Goal: Task Accomplishment & Management: Manage account settings

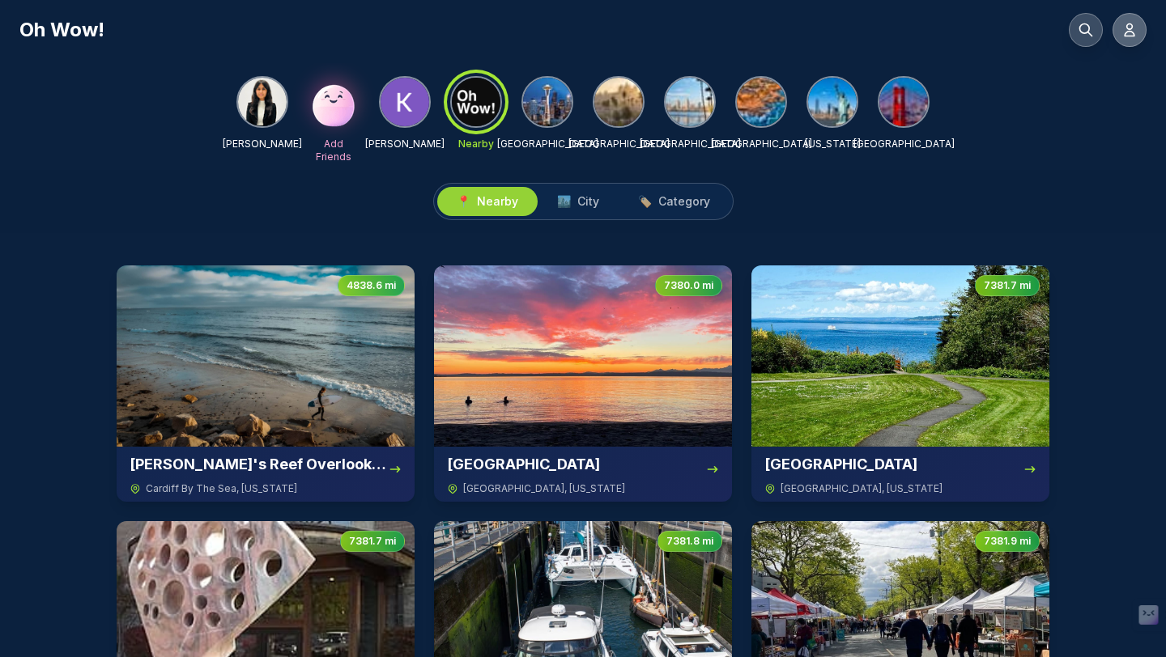
click at [1138, 33] on button at bounding box center [1129, 30] width 34 height 34
click at [1140, 39] on button at bounding box center [1129, 30] width 34 height 34
click at [1117, 39] on button at bounding box center [1129, 30] width 34 height 34
click at [1129, 31] on icon at bounding box center [1129, 30] width 10 height 12
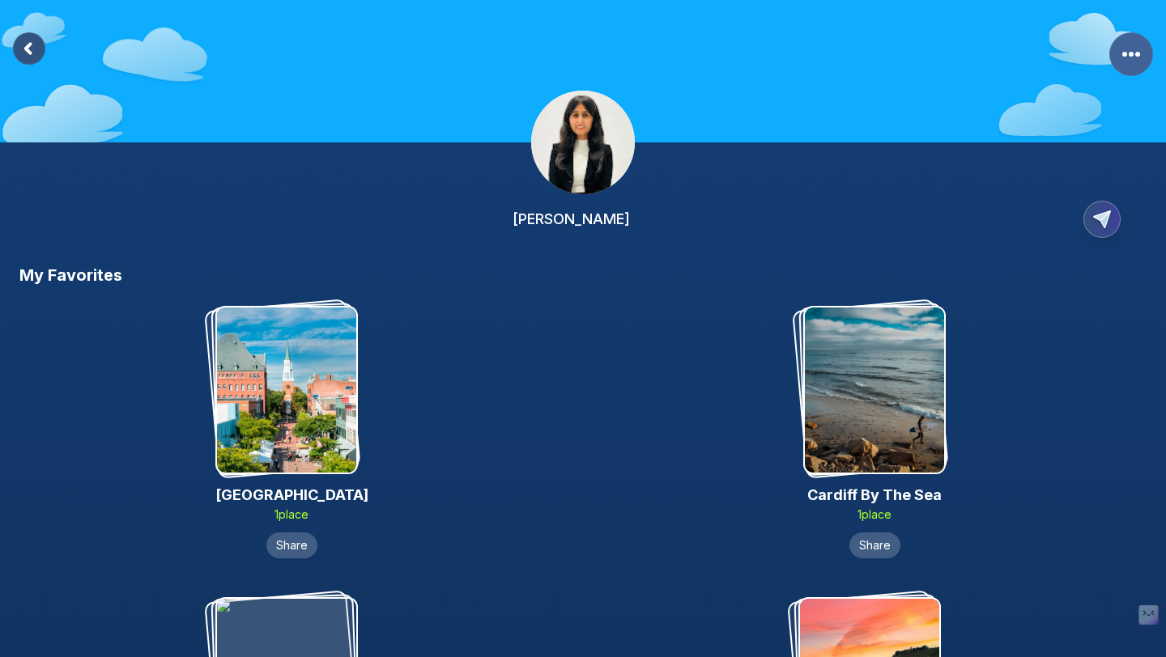
click at [1132, 52] on rect "More Options" at bounding box center [1131, 54] width 44 height 44
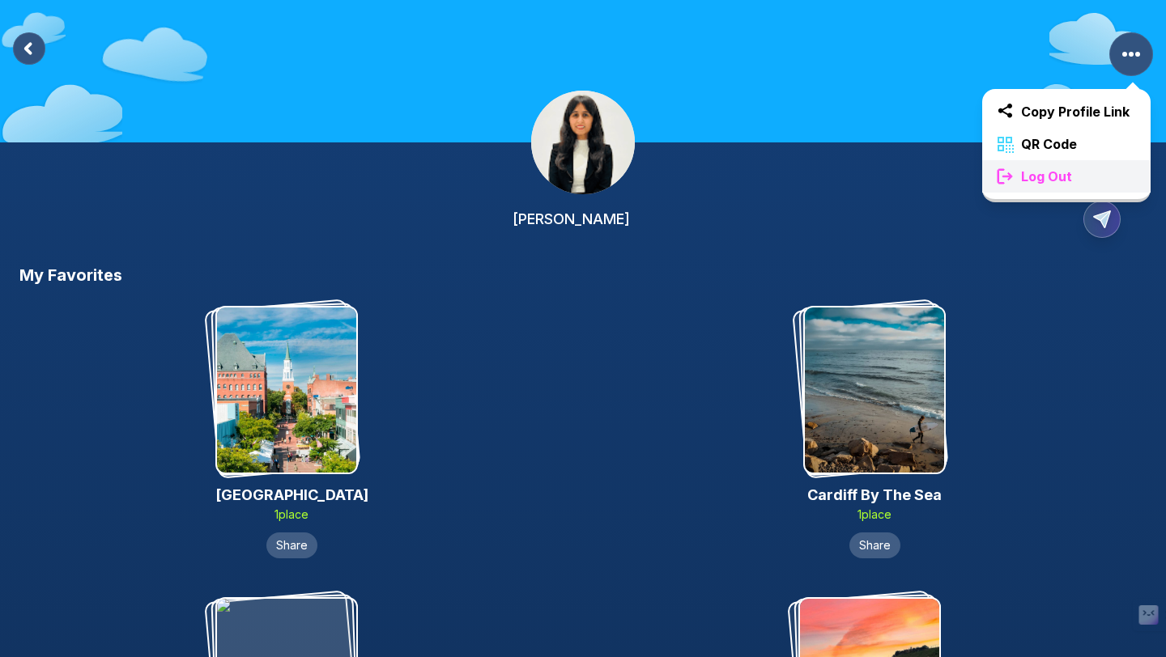
click at [1064, 176] on span "Log Out" at bounding box center [1046, 176] width 64 height 19
